Goal: Task Accomplishment & Management: Use online tool/utility

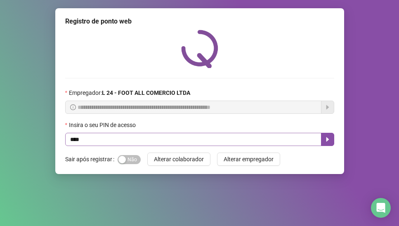
type input "*****"
click at [332, 141] on button "button" at bounding box center [327, 139] width 13 height 13
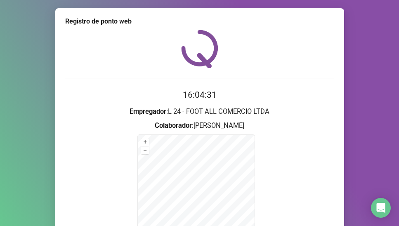
scroll to position [94, 0]
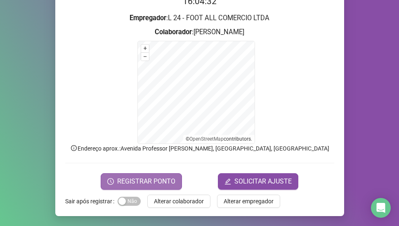
click at [133, 187] on button "REGISTRAR PONTO" at bounding box center [141, 181] width 81 height 17
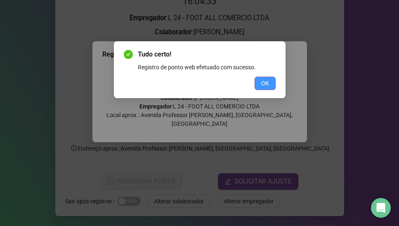
click at [263, 85] on span "OK" at bounding box center [265, 83] width 8 height 9
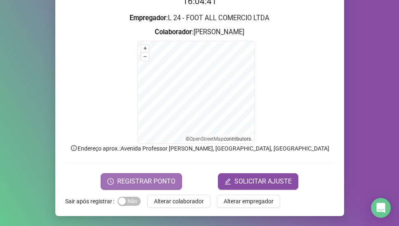
click at [154, 179] on span "REGISTRAR PONTO" at bounding box center [146, 182] width 58 height 10
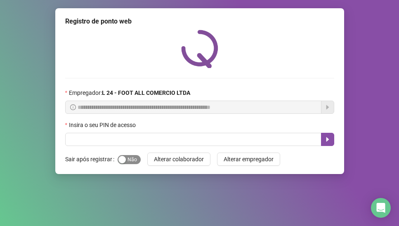
click at [127, 159] on span "Sim Não" at bounding box center [129, 159] width 23 height 9
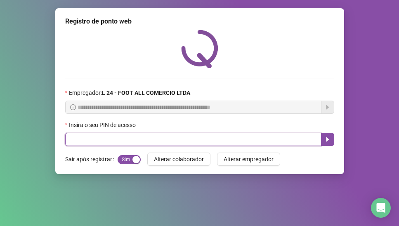
click at [78, 140] on input "text" at bounding box center [193, 139] width 256 height 13
type input "*****"
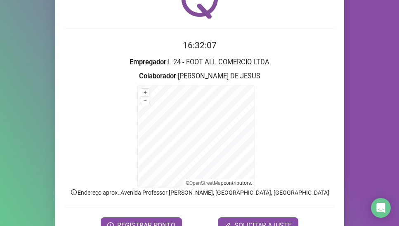
scroll to position [94, 0]
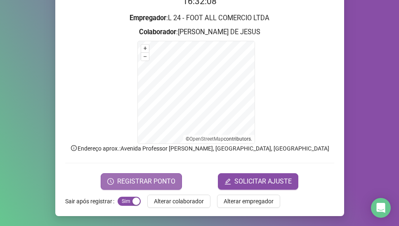
click at [148, 183] on span "REGISTRAR PONTO" at bounding box center [146, 182] width 58 height 10
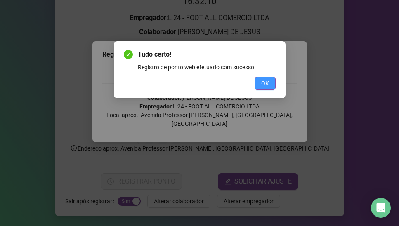
click at [266, 80] on span "OK" at bounding box center [265, 83] width 8 height 9
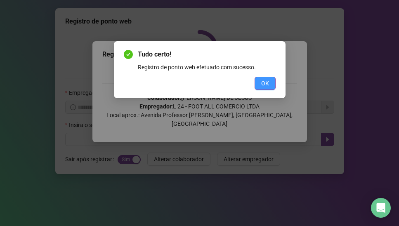
scroll to position [0, 0]
